Goal: Task Accomplishment & Management: Use online tool/utility

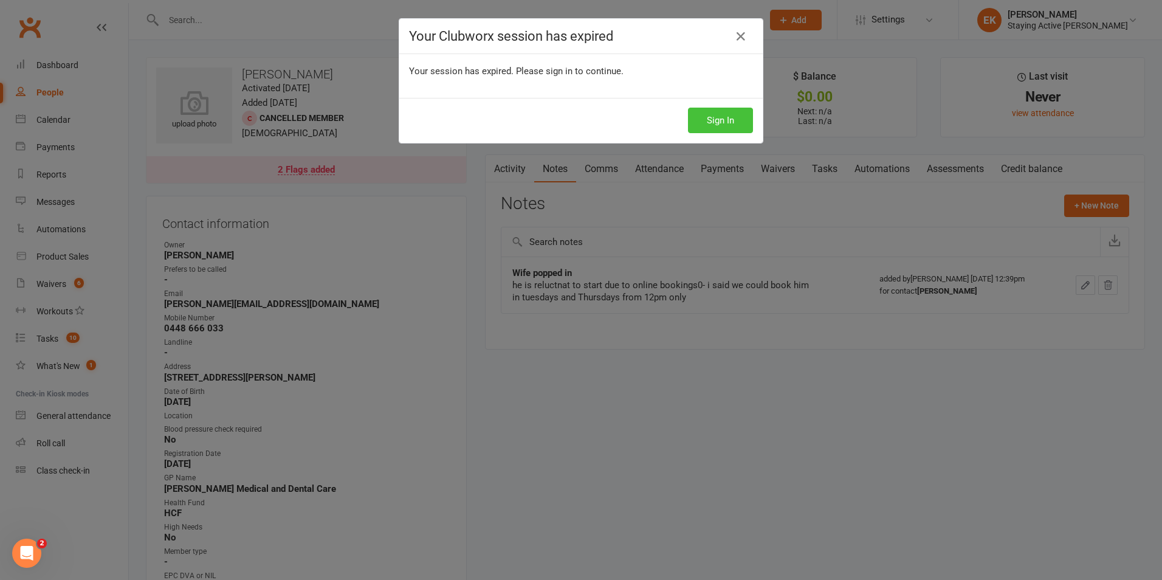
click at [567, 109] on button "Sign In" at bounding box center [720, 121] width 65 height 26
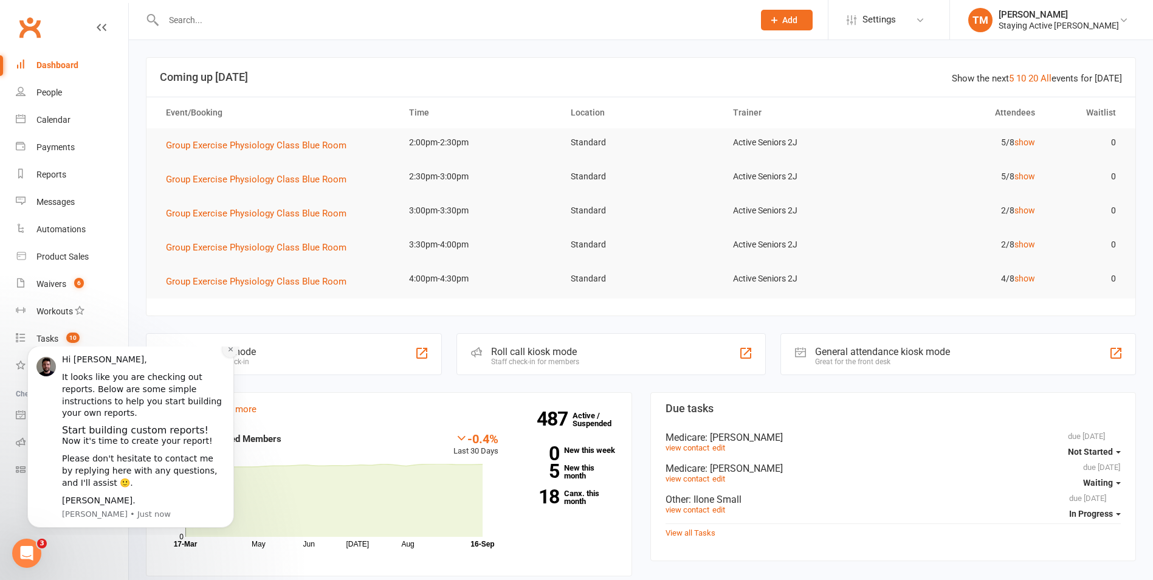
click at [232, 352] on icon "Dismiss notification" at bounding box center [230, 349] width 7 height 7
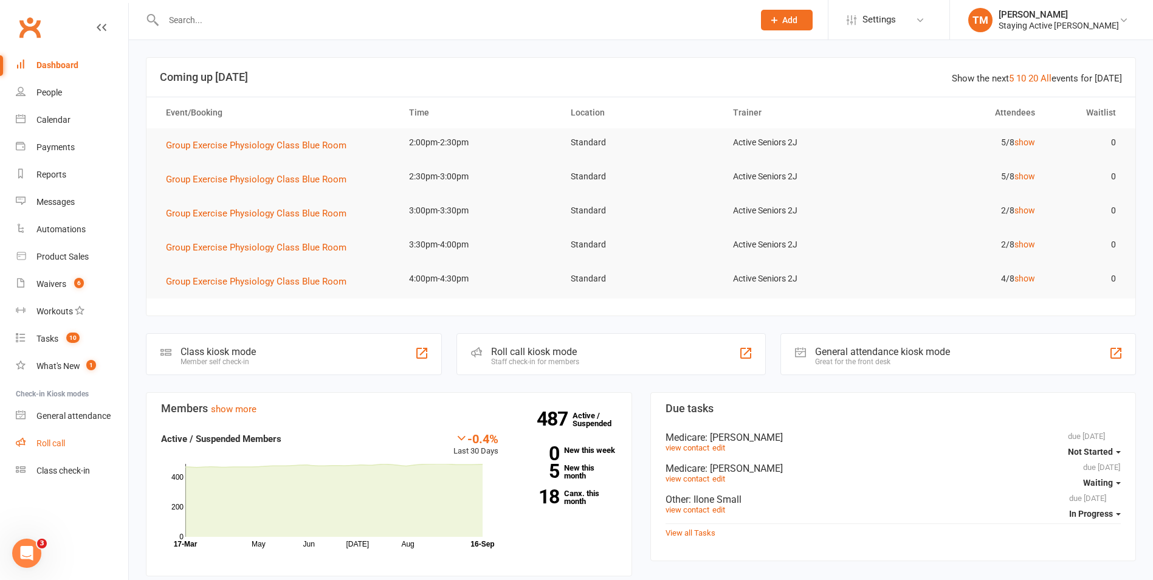
click at [79, 444] on link "Roll call" at bounding box center [72, 443] width 112 height 27
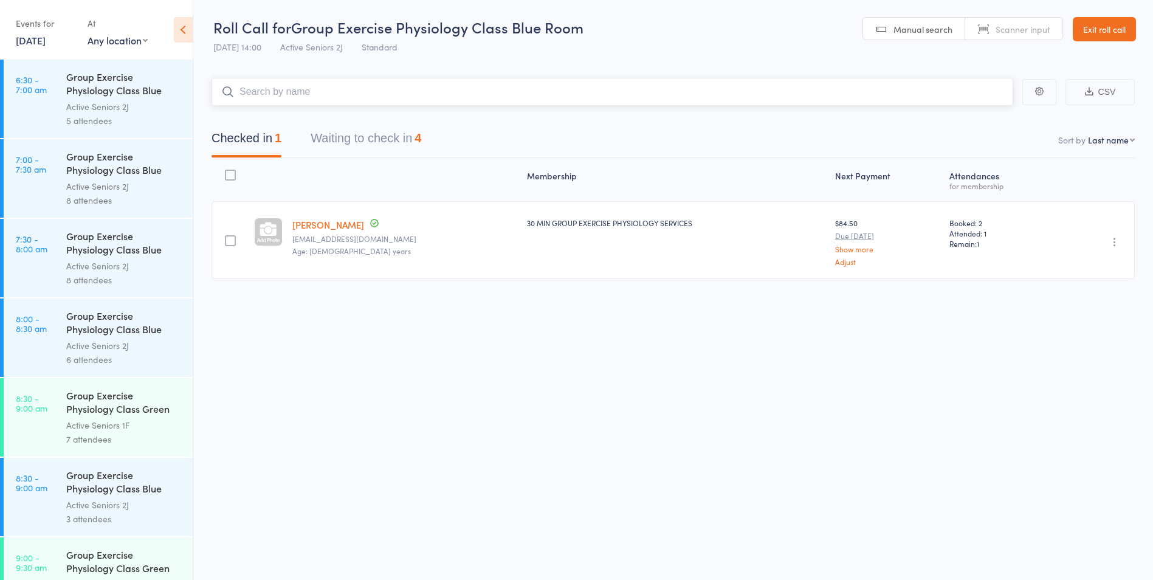
click at [419, 139] on button "Waiting to check in 4" at bounding box center [365, 141] width 111 height 32
